Goal: Information Seeking & Learning: Find specific page/section

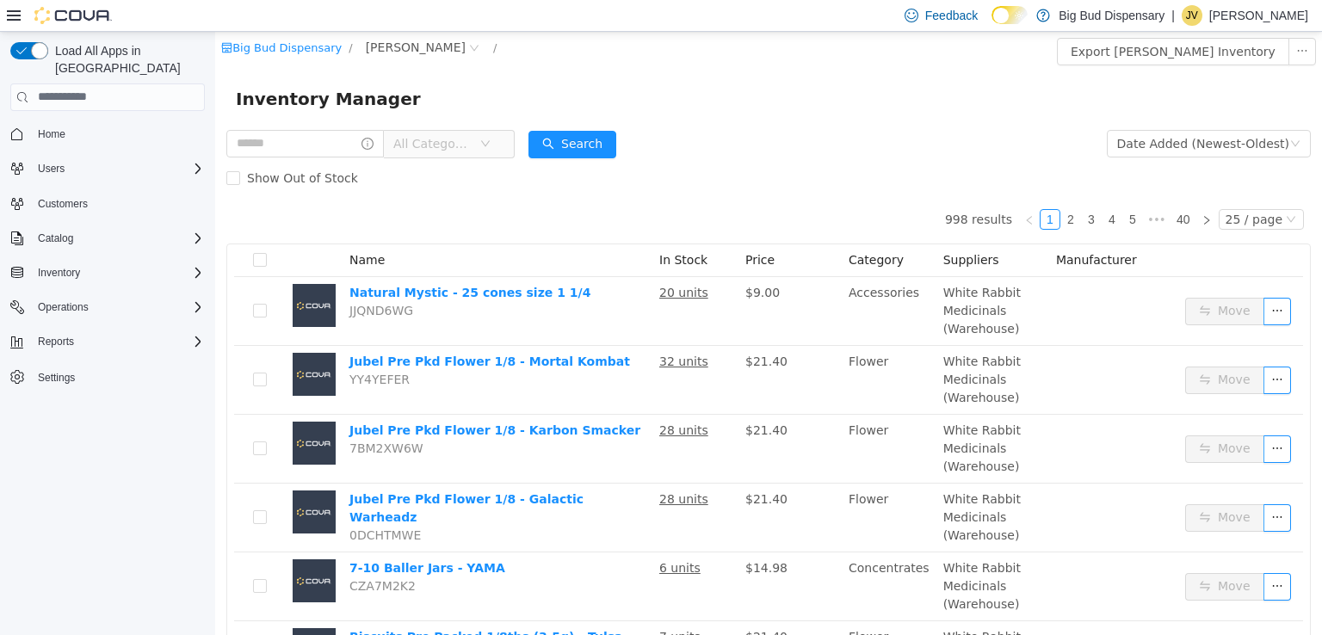
click at [17, 127] on icon "Complex example" at bounding box center [17, 134] width 14 height 14
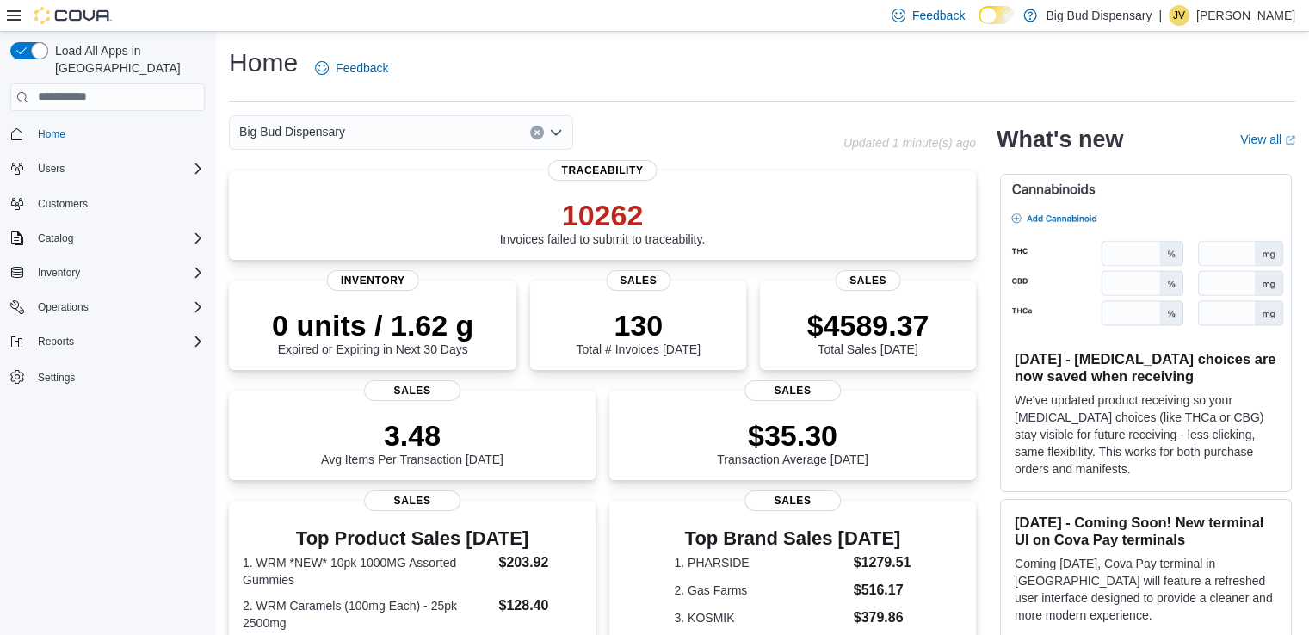
click at [540, 133] on icon "Clear input" at bounding box center [537, 132] width 7 height 7
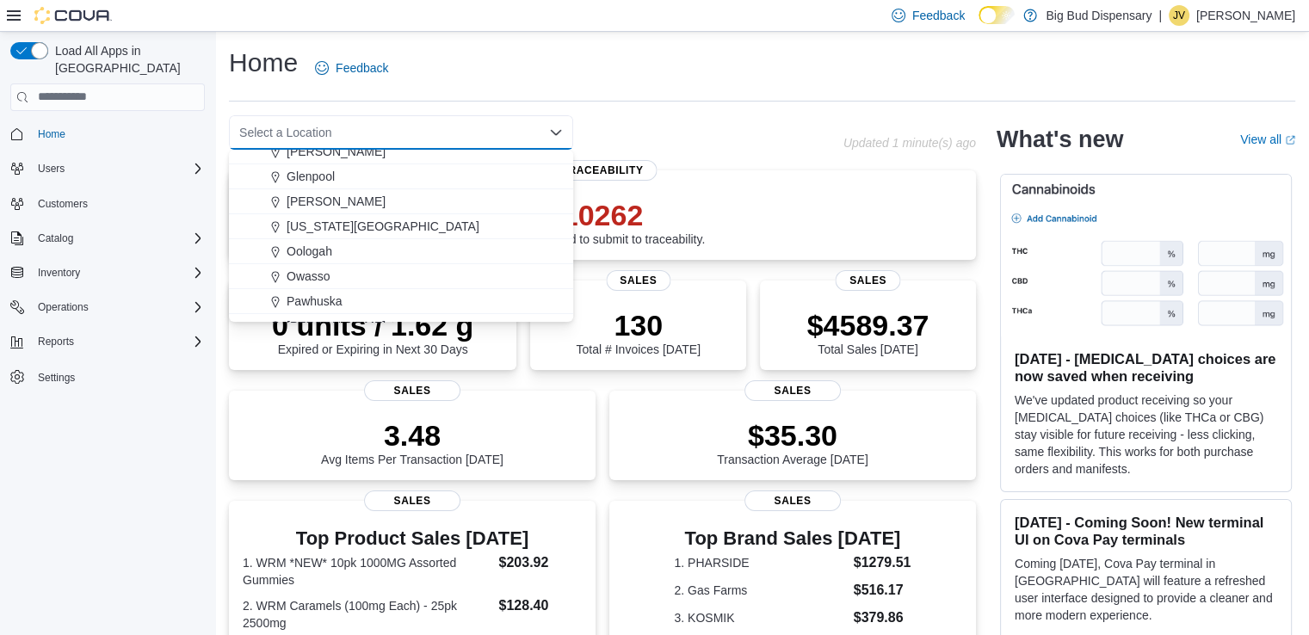
scroll to position [79, 0]
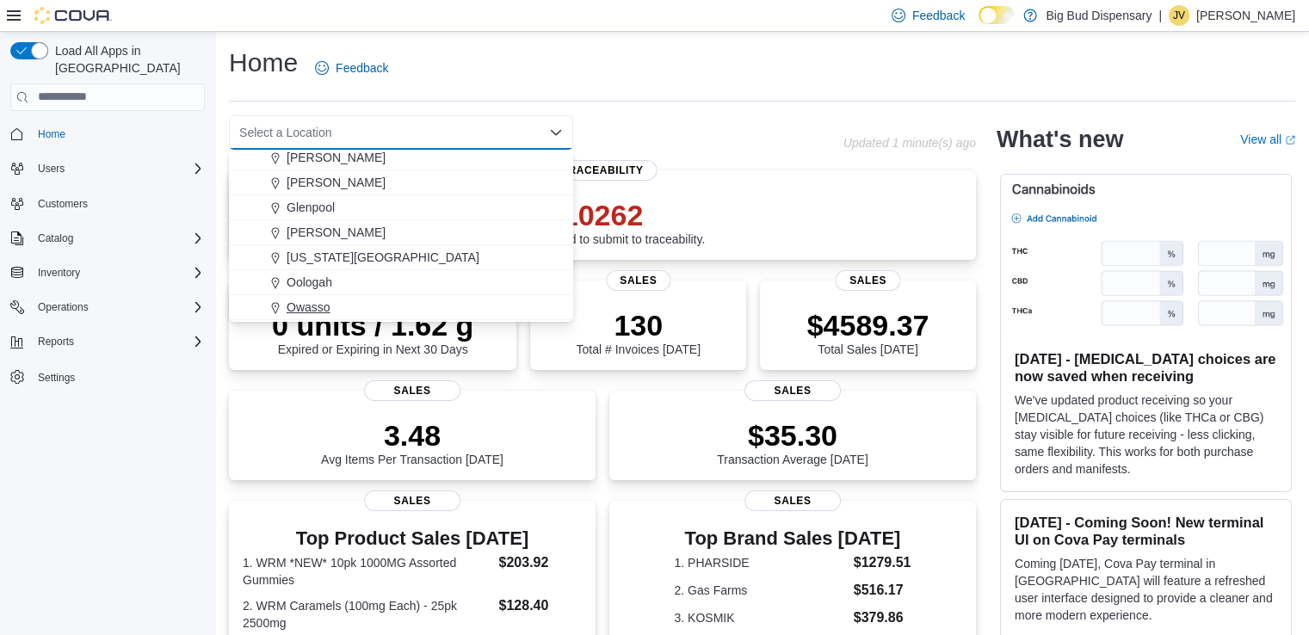
click at [320, 309] on span "Owasso" at bounding box center [309, 307] width 44 height 17
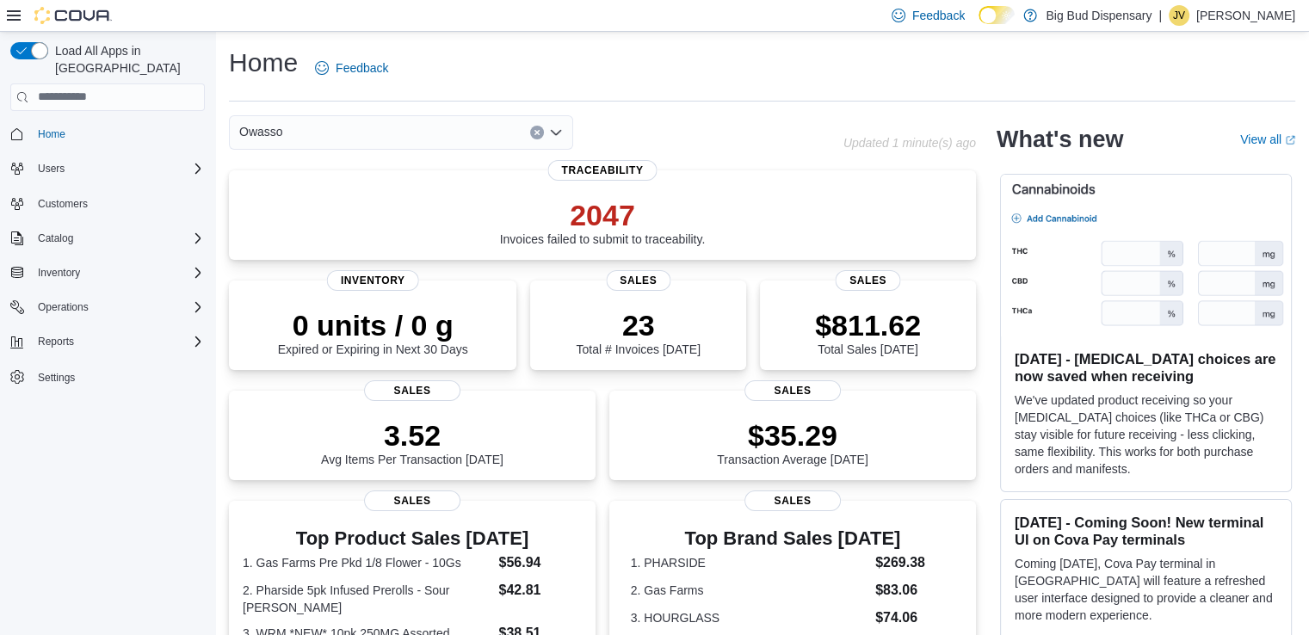
click at [537, 131] on icon "Clear input" at bounding box center [536, 132] width 4 height 4
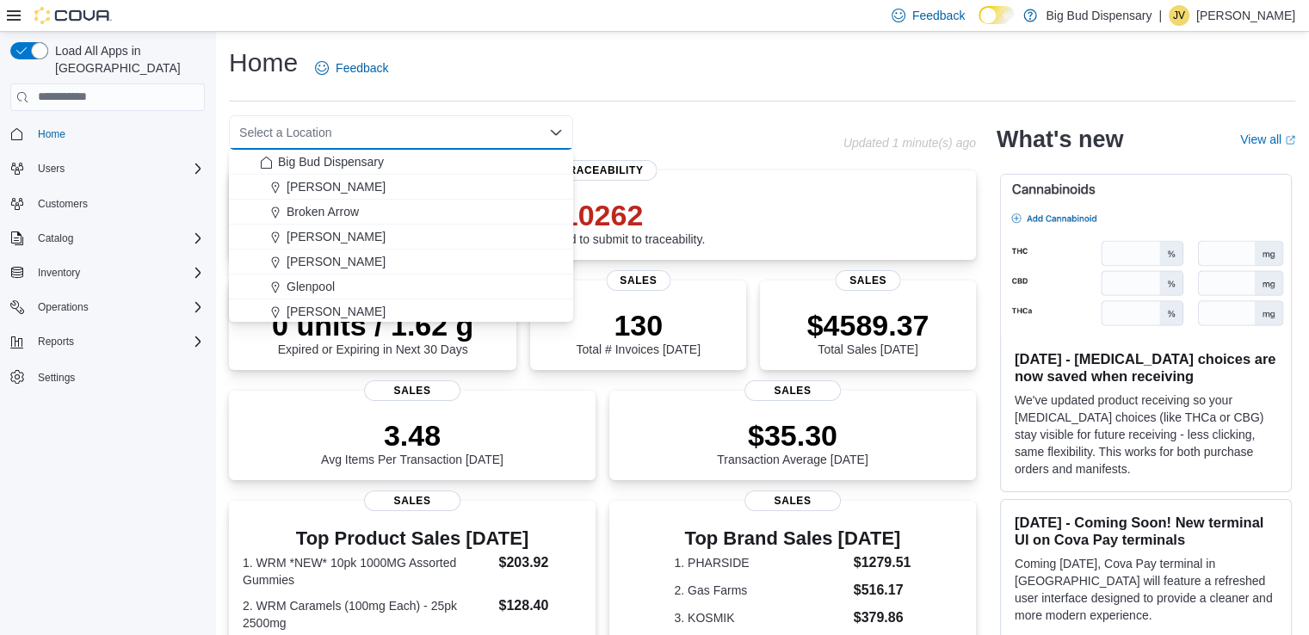
click at [568, 46] on div "Home Feedback" at bounding box center [762, 68] width 1066 height 45
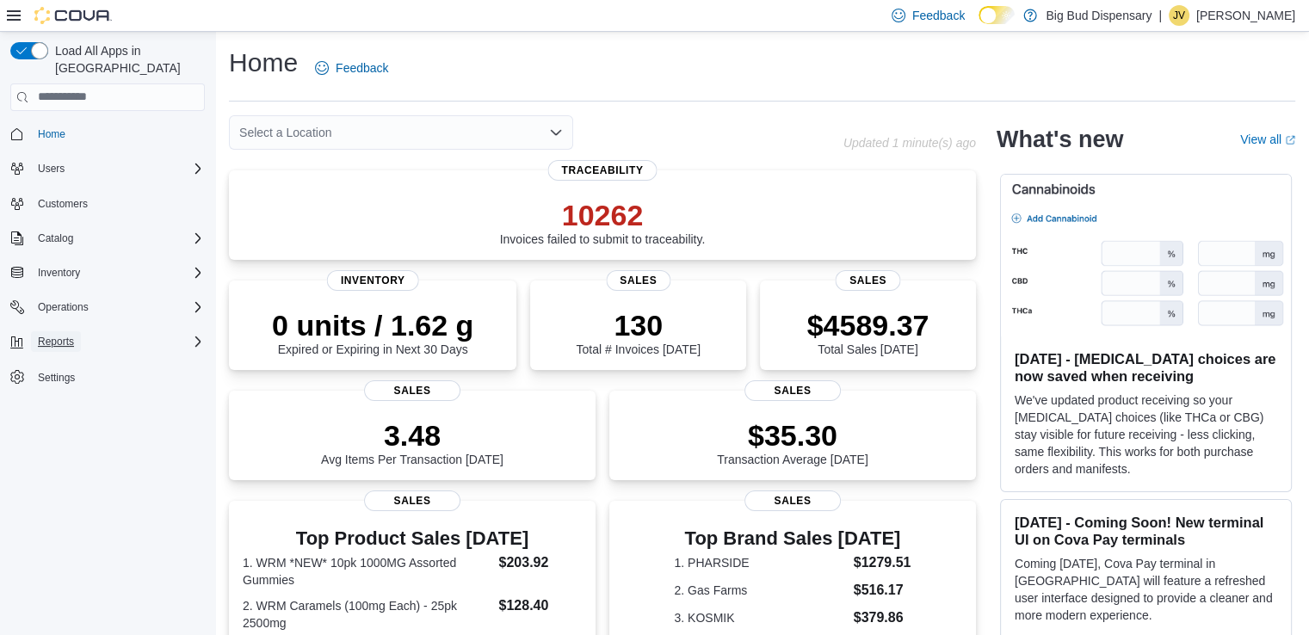
click at [72, 335] on span "Reports" at bounding box center [56, 342] width 36 height 14
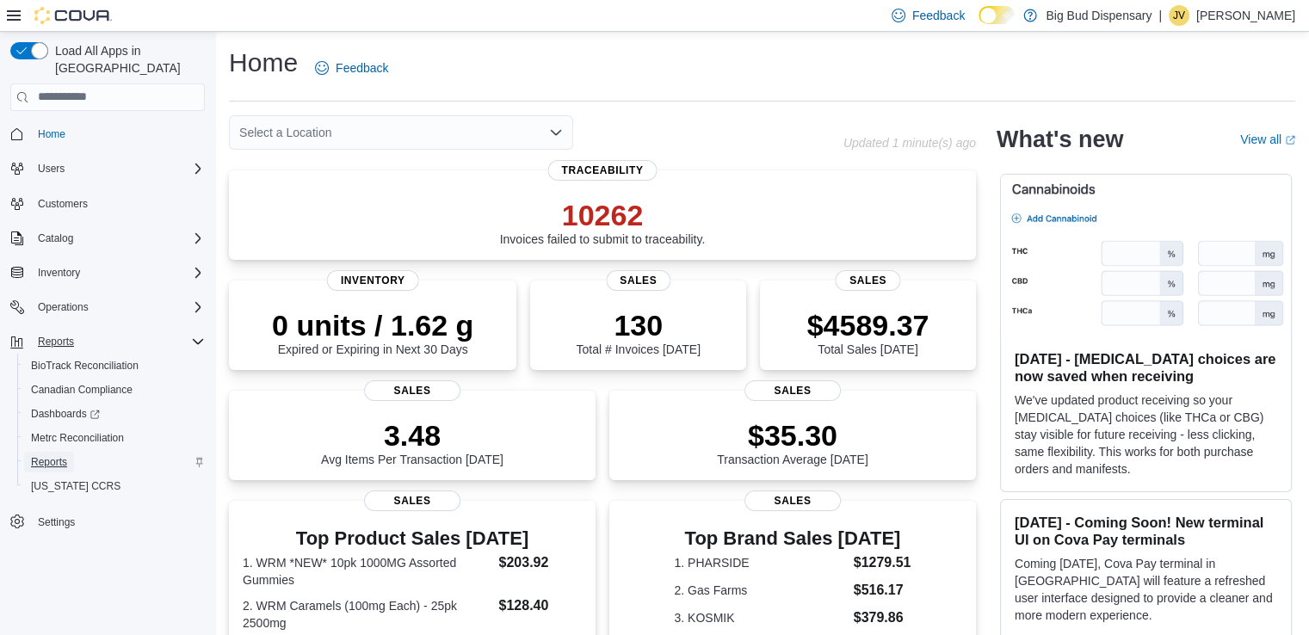
click at [34, 452] on span "Reports" at bounding box center [49, 462] width 36 height 21
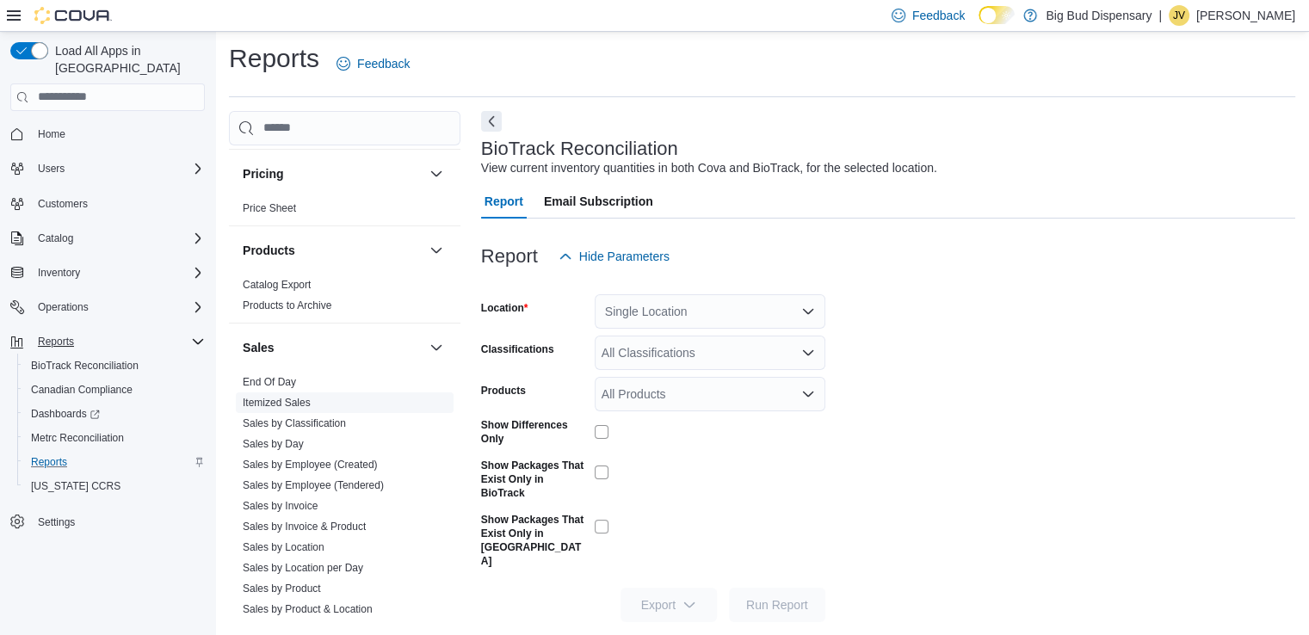
scroll to position [1033, 0]
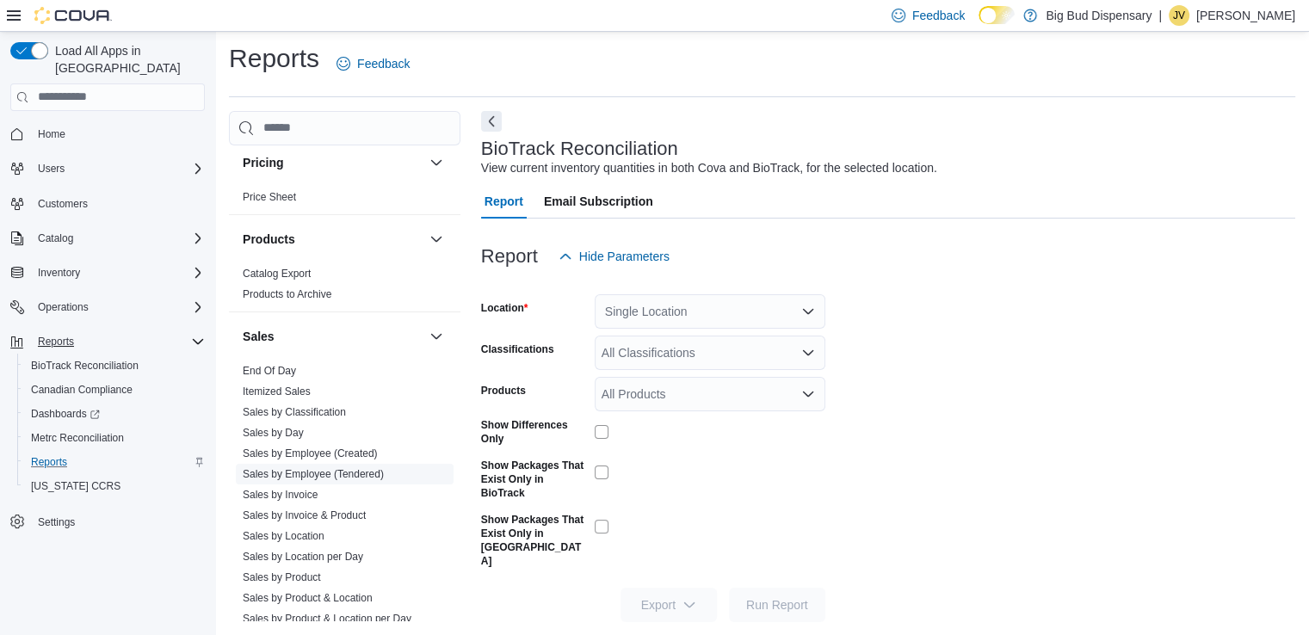
click at [339, 475] on link "Sales by Employee (Tendered)" at bounding box center [313, 474] width 141 height 12
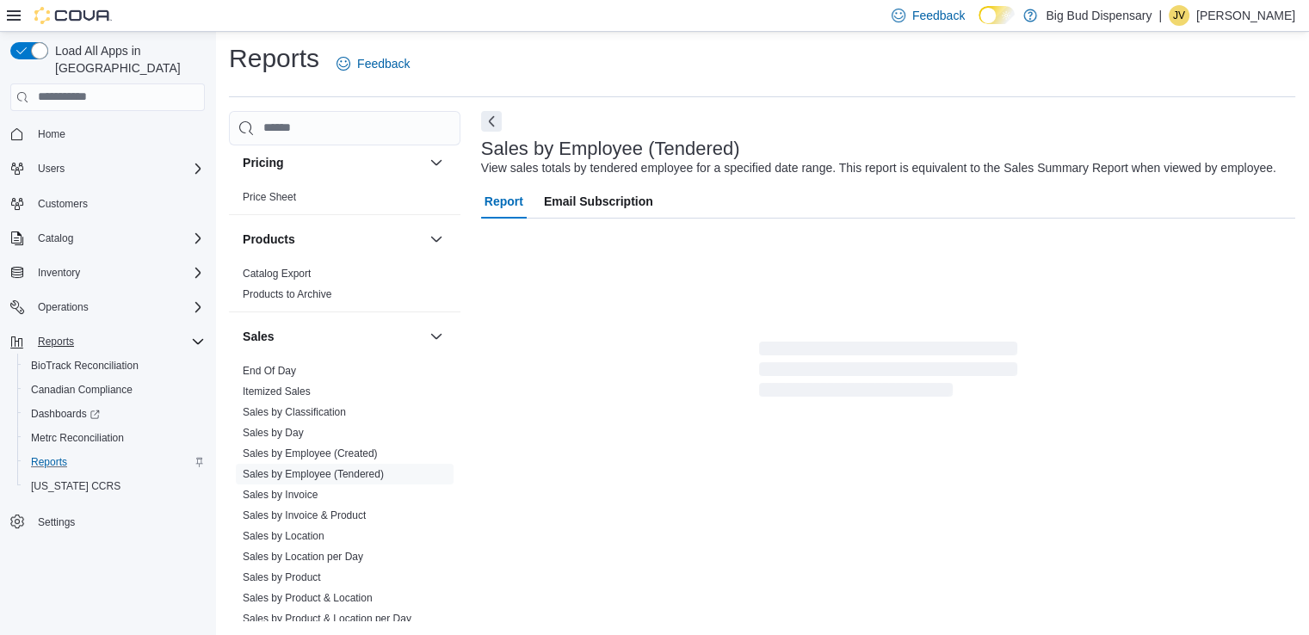
scroll to position [40, 0]
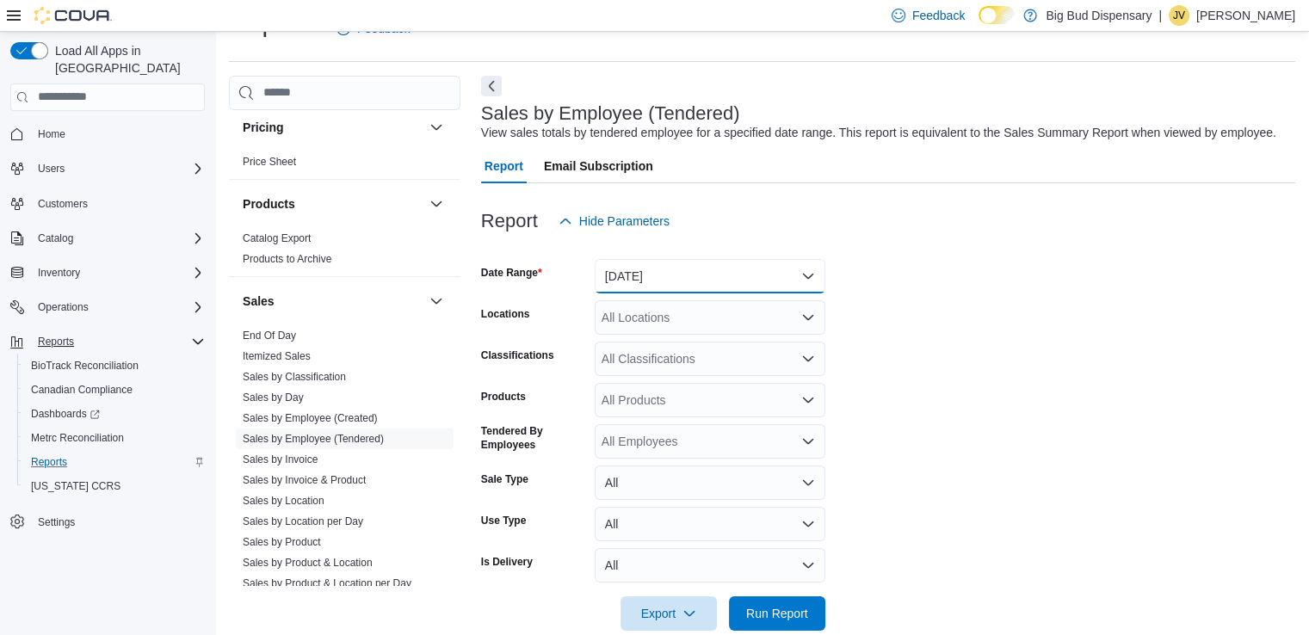
click at [771, 259] on button "Yesterday" at bounding box center [710, 276] width 231 height 34
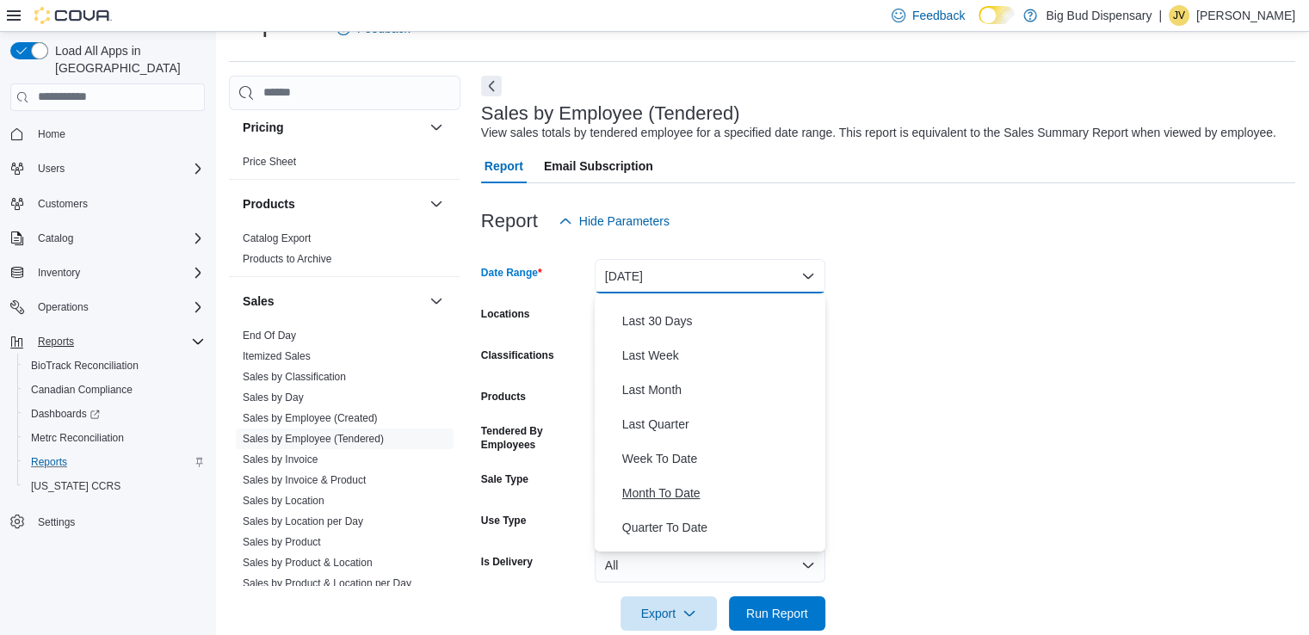
scroll to position [258, 0]
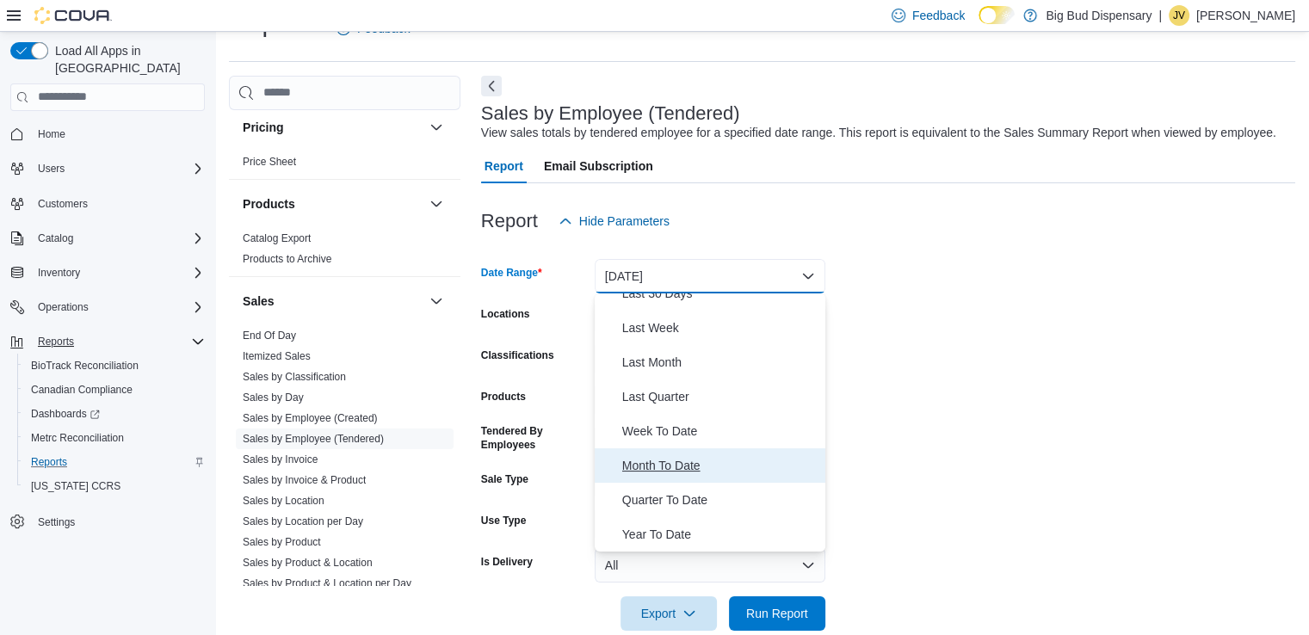
click at [676, 467] on span "Month To Date" at bounding box center [720, 465] width 196 height 21
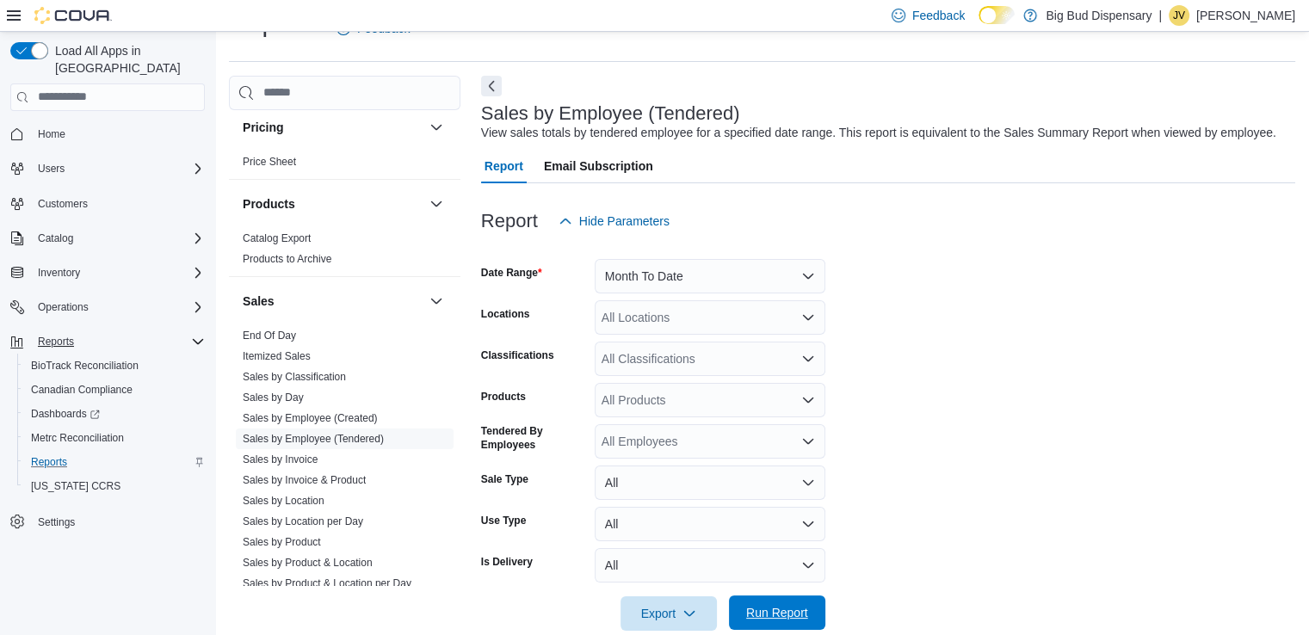
click at [790, 611] on span "Run Report" at bounding box center [777, 612] width 62 height 17
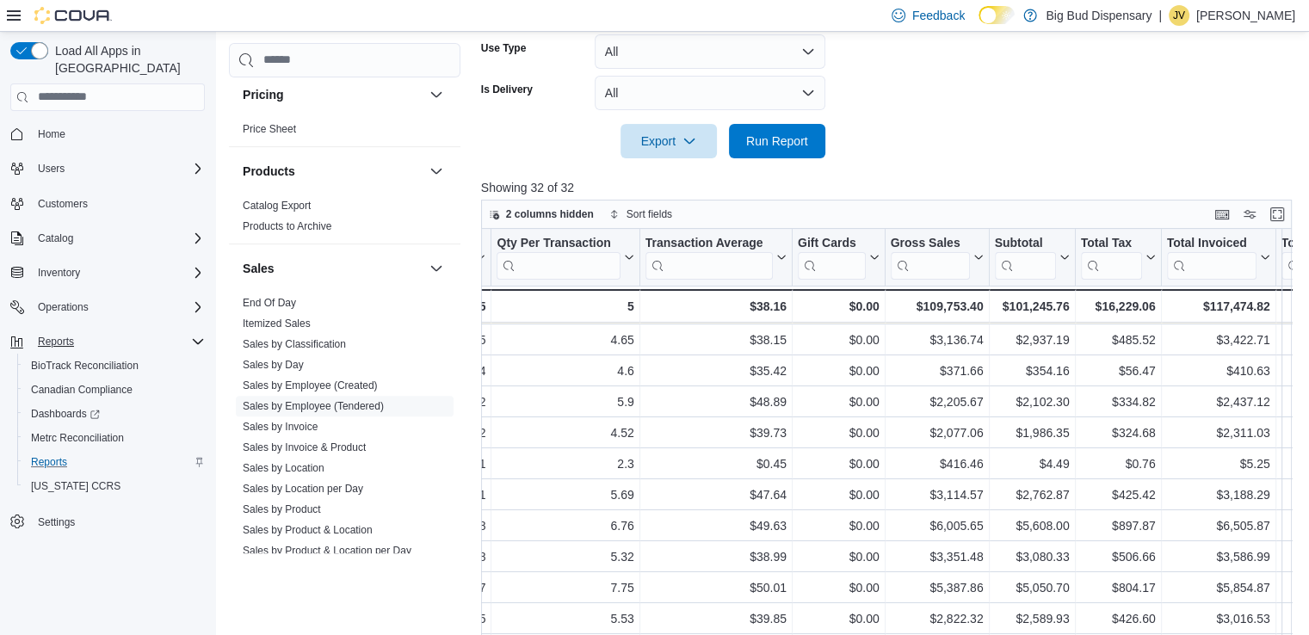
scroll to position [86, 607]
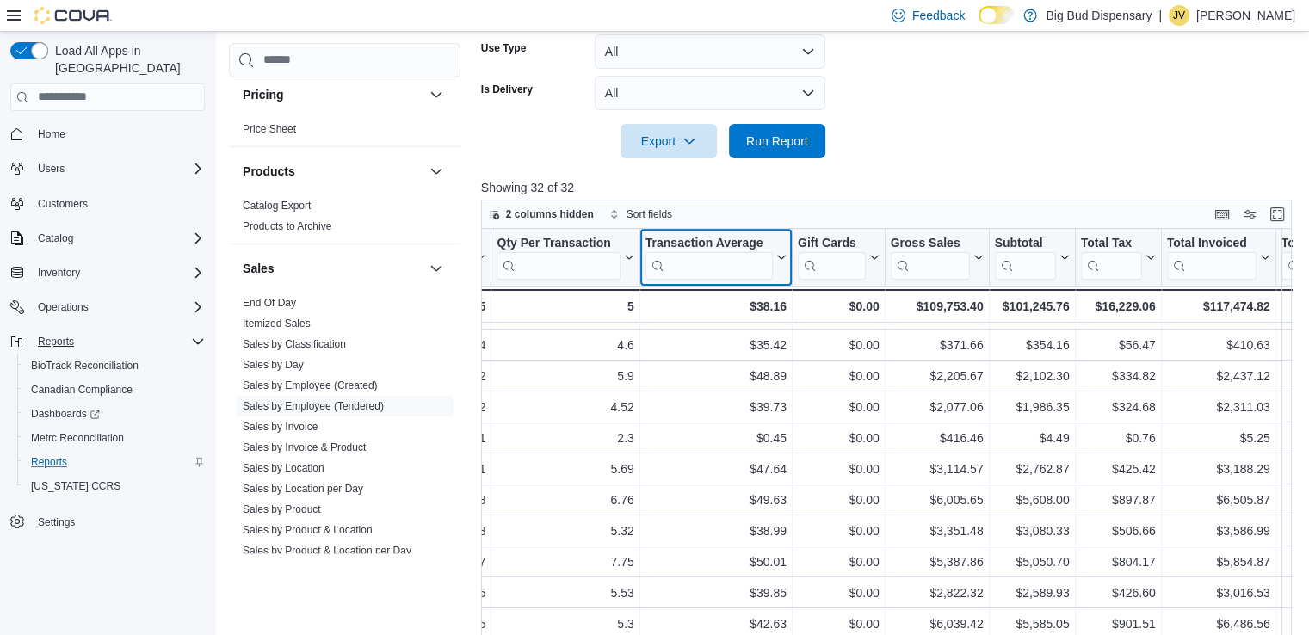
click at [782, 262] on icon at bounding box center [780, 257] width 14 height 10
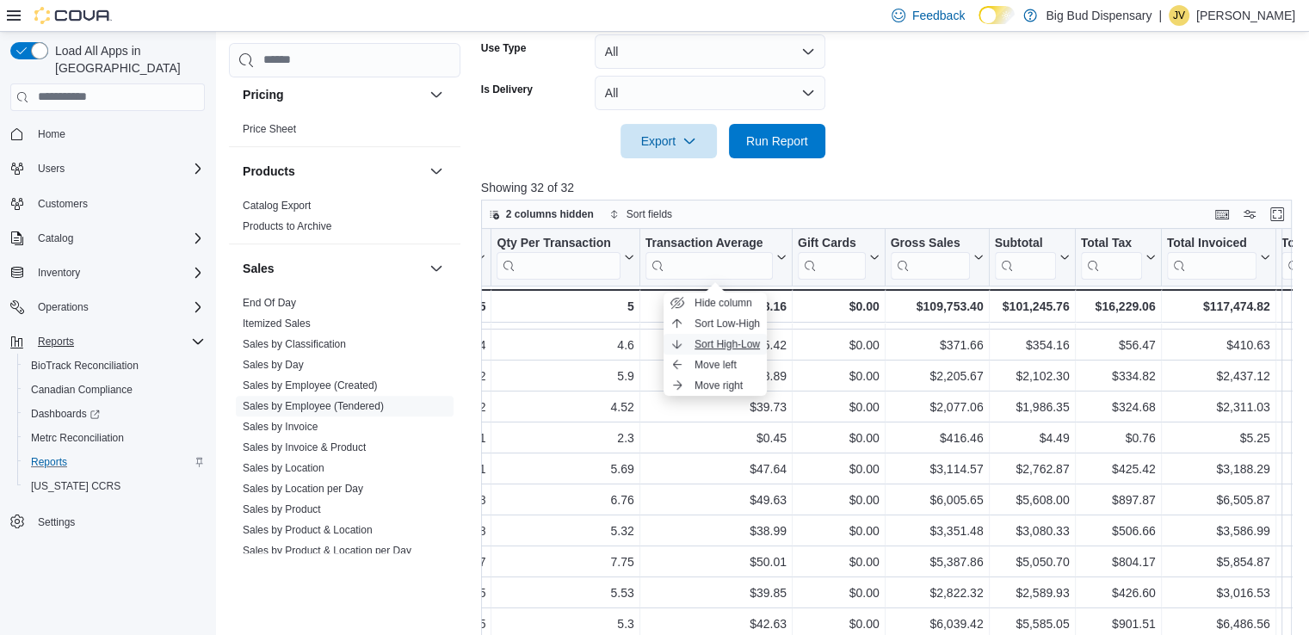
click at [747, 340] on span "Sort High-Low" at bounding box center [727, 344] width 65 height 14
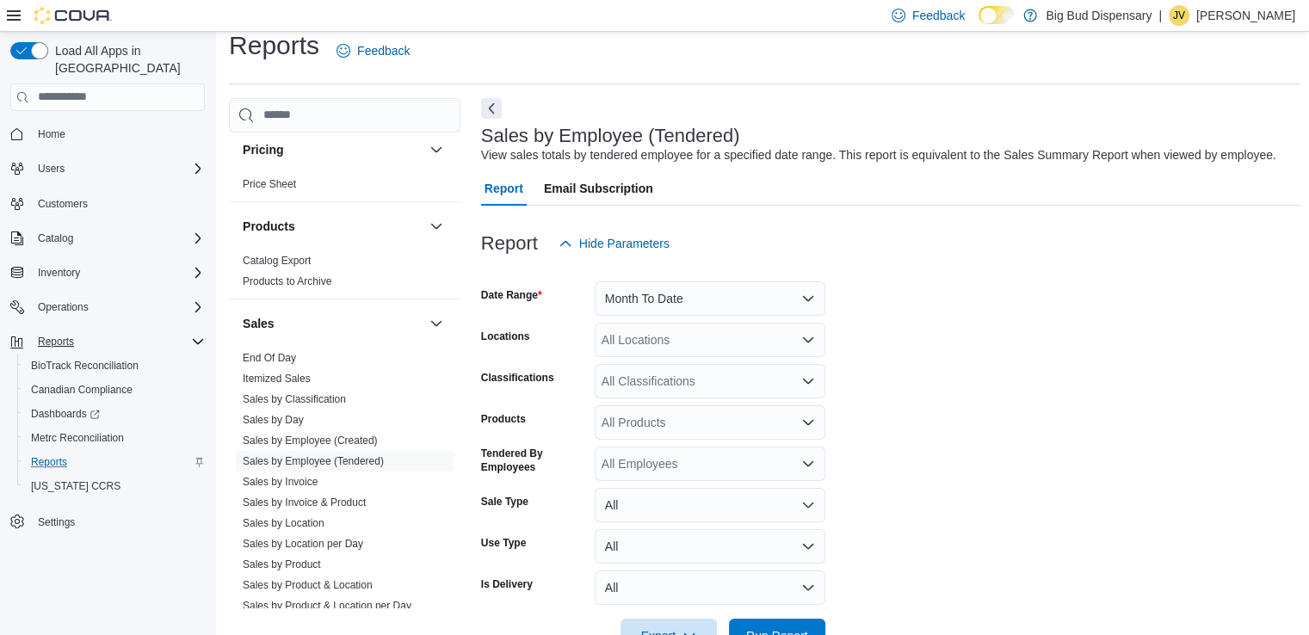
scroll to position [0, 0]
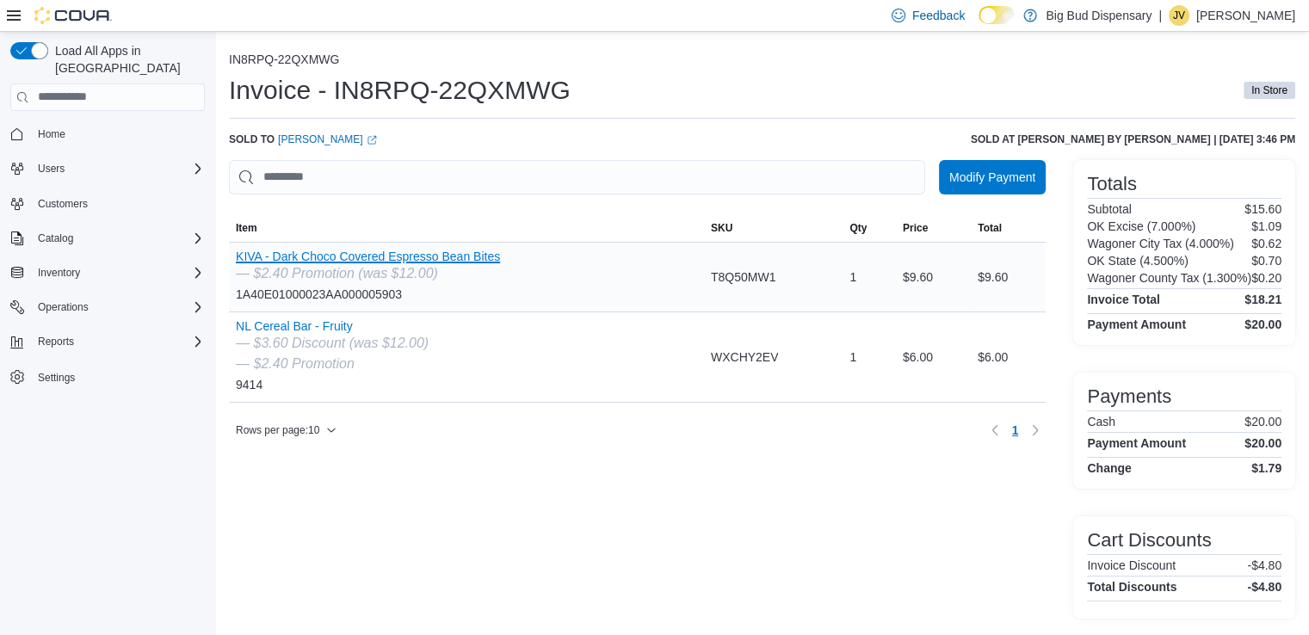
click at [486, 254] on button "KIVA - Dark Choco Covered Espresso Bean Bites" at bounding box center [368, 257] width 264 height 14
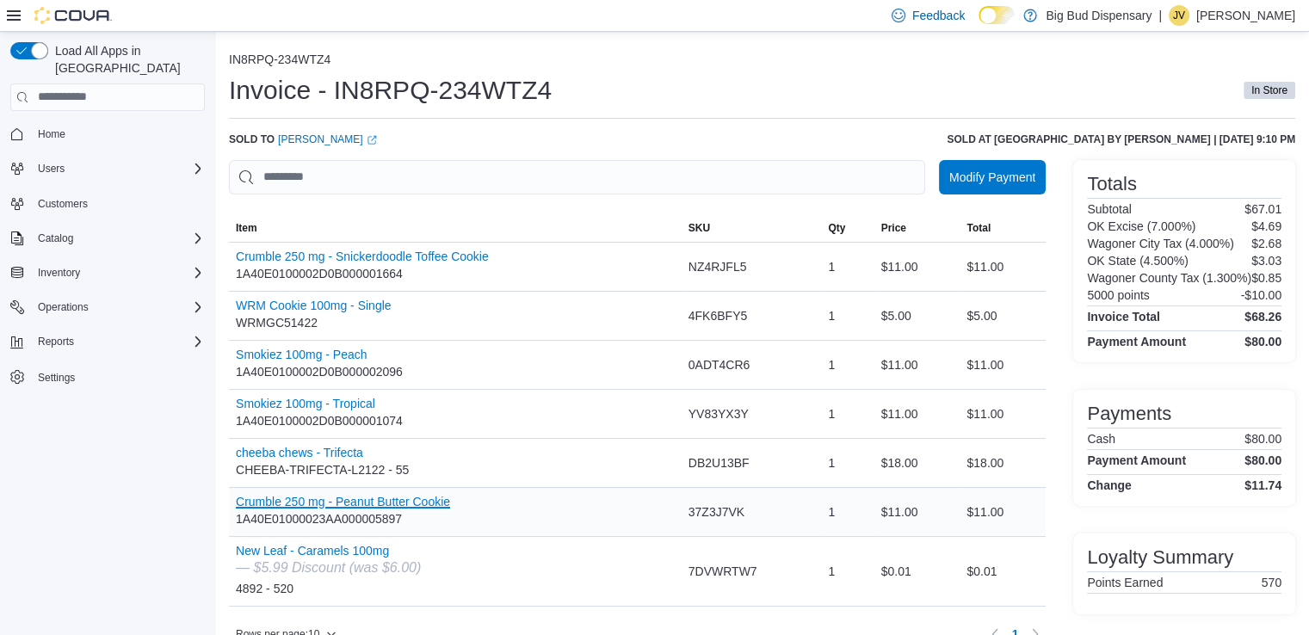
click at [428, 504] on button "Crumble 250 mg - Peanut Butter Cookie" at bounding box center [343, 502] width 214 height 14
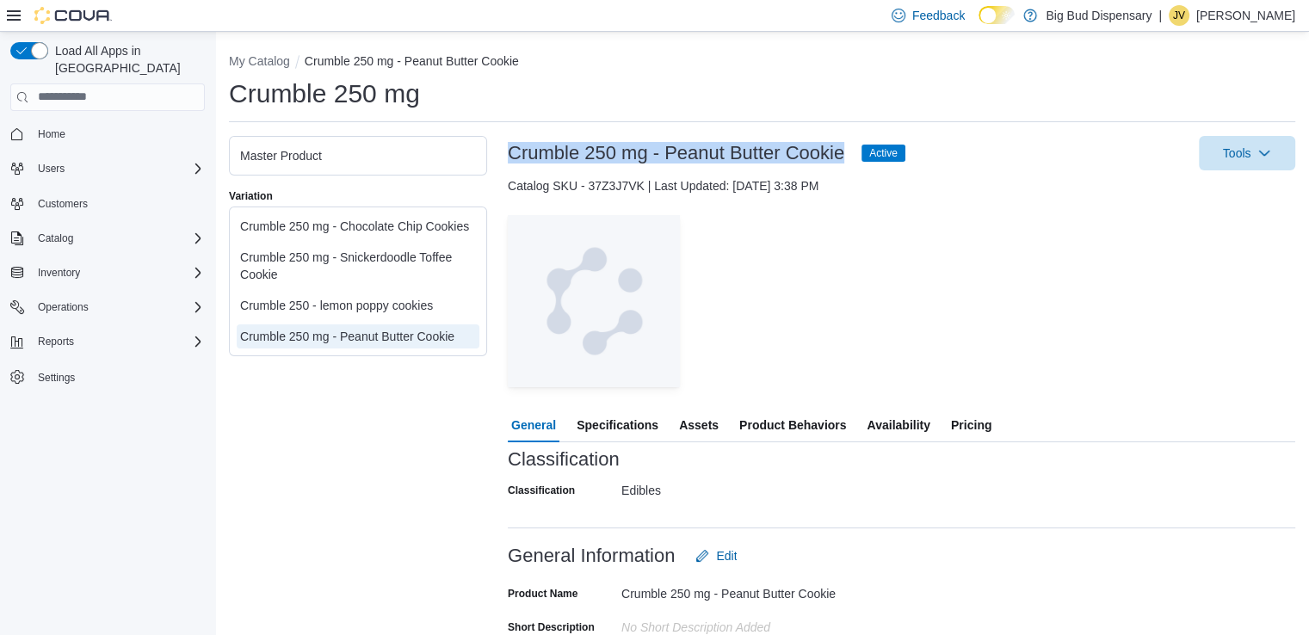
drag, startPoint x: 510, startPoint y: 149, endPoint x: 840, endPoint y: 133, distance: 330.9
